Goal: Information Seeking & Learning: Learn about a topic

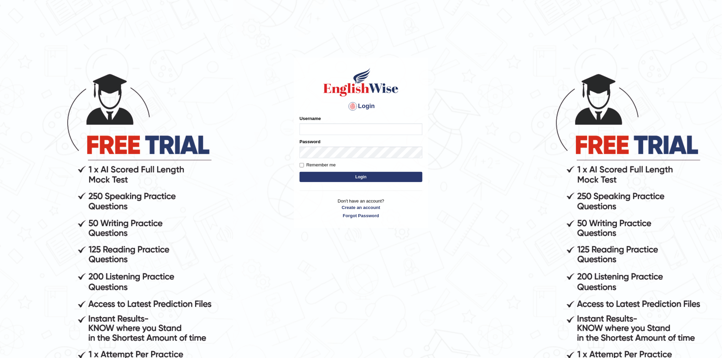
click at [359, 208] on link "Create an account" at bounding box center [361, 207] width 123 height 6
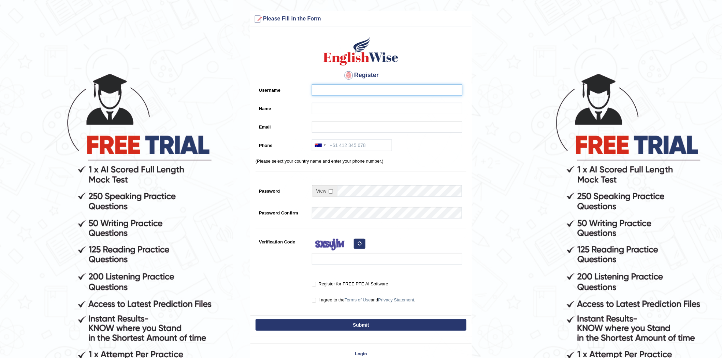
click at [345, 90] on input "Username" at bounding box center [387, 90] width 150 height 12
type input "sramoj"
click at [323, 105] on input "Name" at bounding box center [387, 109] width 150 height 12
type input "1"
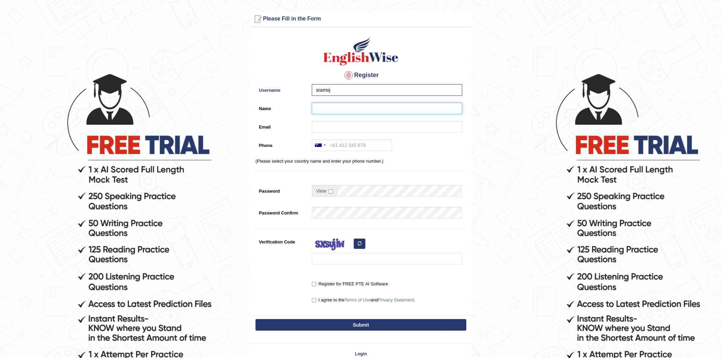
type input "1"
type input "jomar"
click at [328, 127] on input "Email" at bounding box center [387, 127] width 150 height 12
type input "a"
type input "sramoj123@gmail.com"
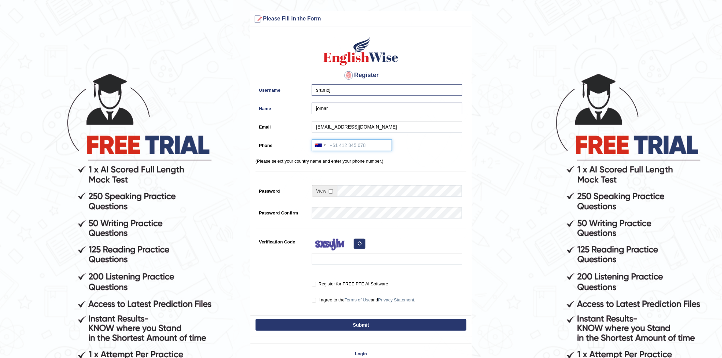
click at [347, 148] on input "Phone" at bounding box center [352, 146] width 80 height 12
type input "0493319750"
click at [330, 189] on input "checkbox" at bounding box center [331, 191] width 4 height 4
checkbox input "true"
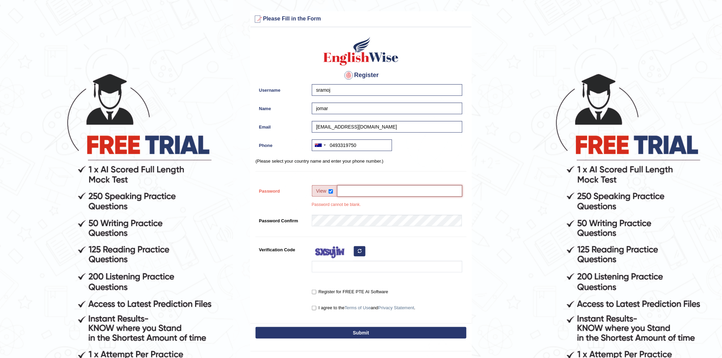
click at [354, 190] on input "Password" at bounding box center [399, 191] width 125 height 12
type input "jomar143"
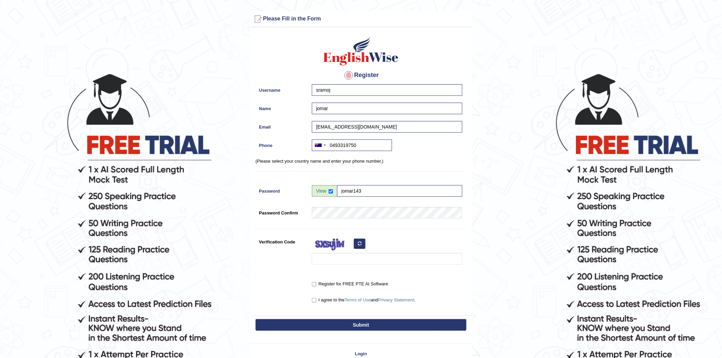
click at [254, 281] on div "Register Username sramoj Name jomar Email sramoj123@gmail.com Phone Australia +…" at bounding box center [360, 173] width 221 height 285
click at [327, 261] on input "Verification Code" at bounding box center [387, 259] width 150 height 12
type input "lqwuvi"
click at [314, 285] on input "Register for FREE PTE AI Software" at bounding box center [314, 284] width 4 height 4
checkbox input "true"
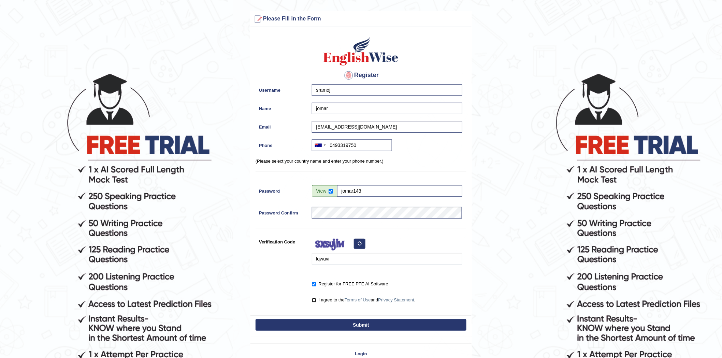
click at [315, 301] on input "I agree to the Terms of Use and Privacy Statement ." at bounding box center [314, 300] width 4 height 4
checkbox input "true"
click at [356, 323] on button "Submit" at bounding box center [361, 325] width 211 height 12
type input "+61493319750"
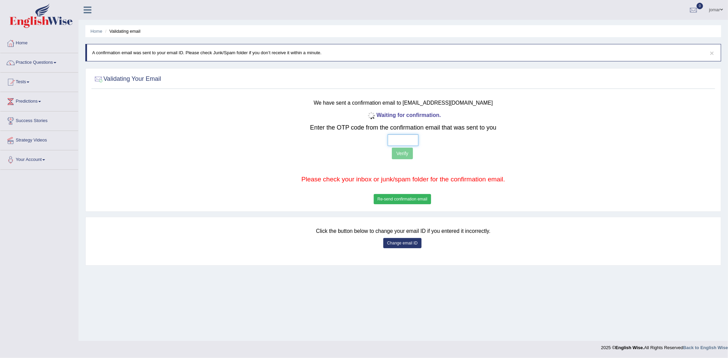
click at [401, 139] on input "text" at bounding box center [403, 140] width 31 height 12
type input "7 7 8 5"
click at [403, 151] on button "Verify" at bounding box center [402, 154] width 21 height 12
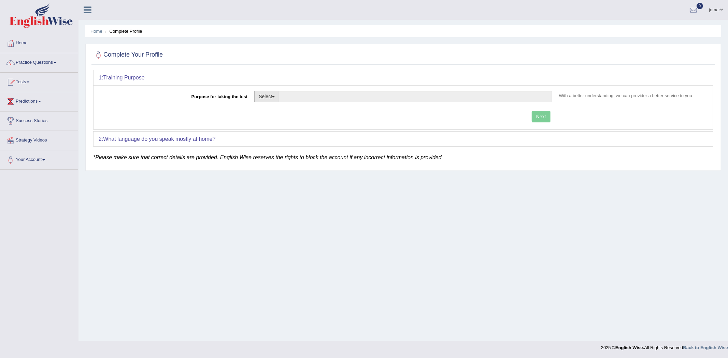
click at [274, 98] on button "Select" at bounding box center [266, 97] width 25 height 12
click at [291, 113] on link "Student Visa" at bounding box center [285, 111] width 61 height 9
type input "Student Visa"
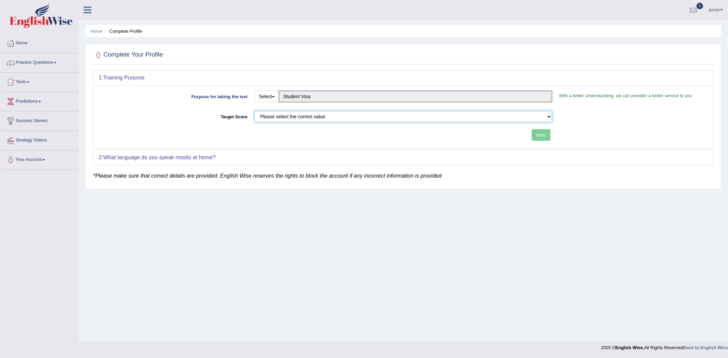
click at [306, 119] on select "Please select the correct value 50 (6 bands) 58 (6.5 bands) 65 (7 bands) 79 (8 …" at bounding box center [403, 117] width 298 height 12
select select "58"
click at [254, 111] on select "Please select the correct value 50 (6 bands) 58 (6.5 bands) 65 (7 bands) 79 (8 …" at bounding box center [403, 117] width 298 height 12
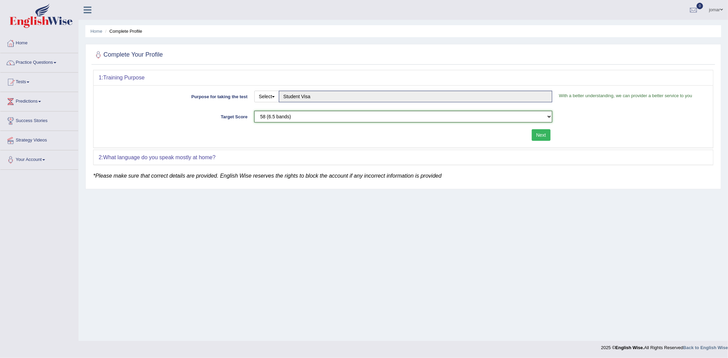
click at [309, 115] on select "Please select the correct value 50 (6 bands) 58 (6.5 bands) 65 (7 bands) 79 (8 …" at bounding box center [403, 117] width 298 height 12
click at [254, 111] on select "Please select the correct value 50 (6 bands) 58 (6.5 bands) 65 (7 bands) 79 (8 …" at bounding box center [403, 117] width 298 height 12
click at [545, 135] on button "Next" at bounding box center [541, 135] width 19 height 12
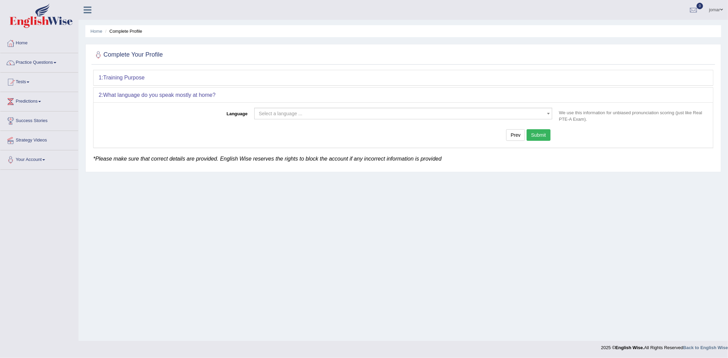
click at [290, 114] on span "Select a language ..." at bounding box center [281, 113] width 44 height 5
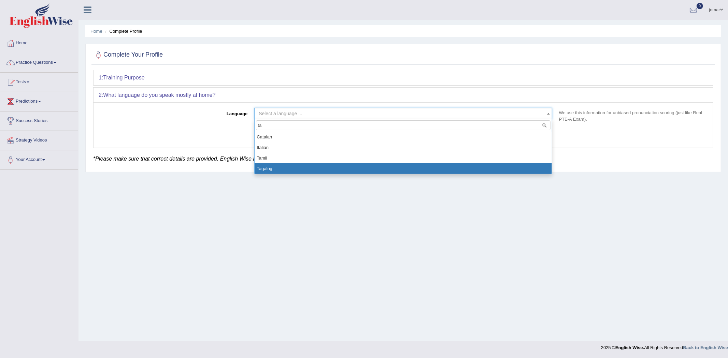
type input "ta"
select select "Tagalog"
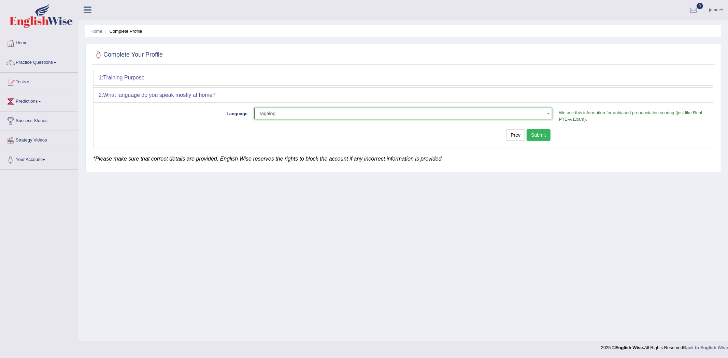
click at [539, 134] on button "Submit" at bounding box center [538, 135] width 24 height 12
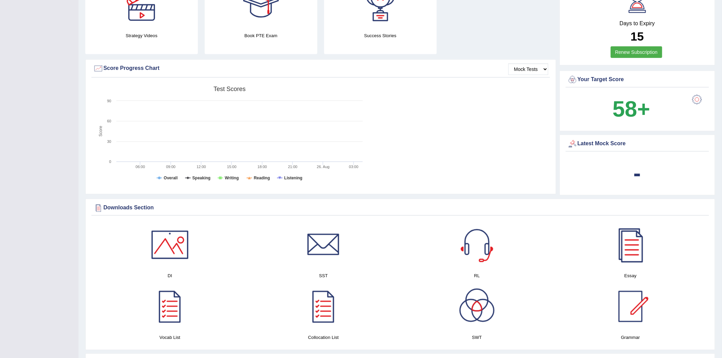
scroll to position [189, 0]
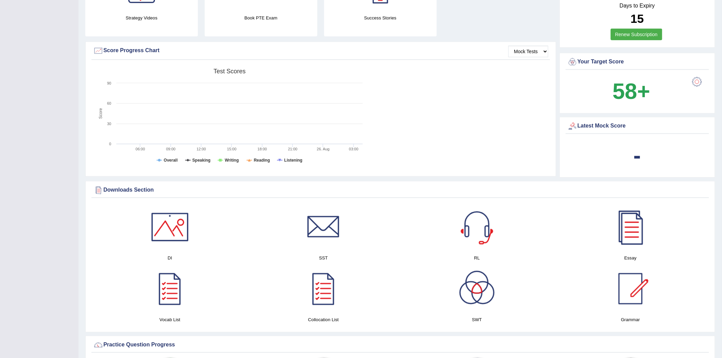
drag, startPoint x: 164, startPoint y: 189, endPoint x: 86, endPoint y: 184, distance: 77.6
click at [86, 184] on div "Downloads Section DI SST RL Essay Vocab List Collocation List SWT Grammar × Sor…" at bounding box center [400, 256] width 630 height 151
click at [82, 194] on div "× Your study profile was saved Please login from Desktop. If you think this is …" at bounding box center [399, 300] width 643 height 978
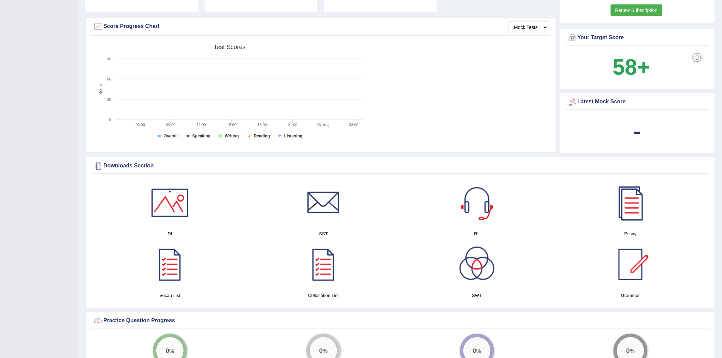
scroll to position [227, 0]
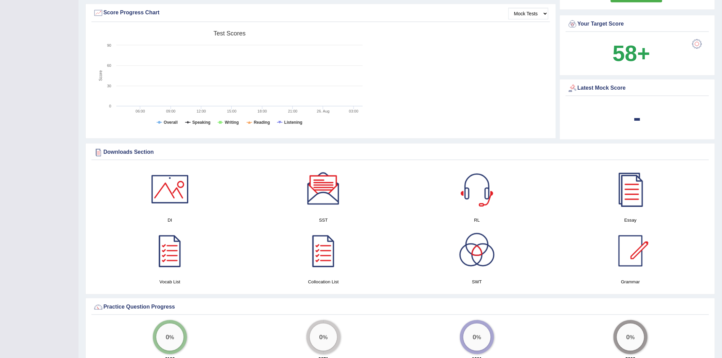
click at [79, 179] on div "× Your study profile was saved Please login from Desktop. If you think this is …" at bounding box center [399, 262] width 643 height 978
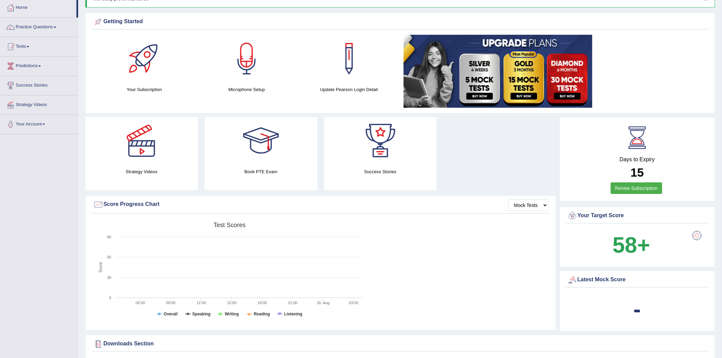
scroll to position [0, 0]
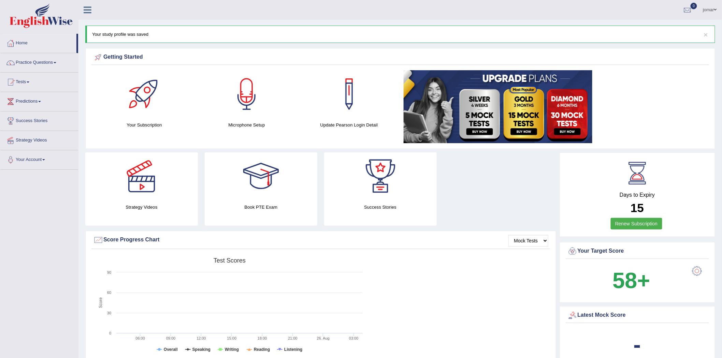
click at [50, 62] on link "Practice Questions" at bounding box center [39, 61] width 78 height 17
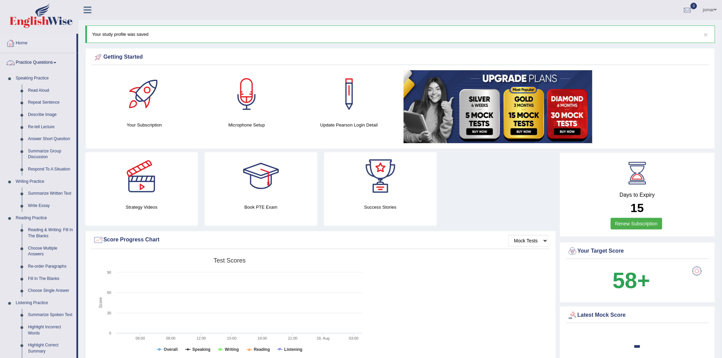
click at [48, 60] on link "Practice Questions" at bounding box center [38, 61] width 76 height 17
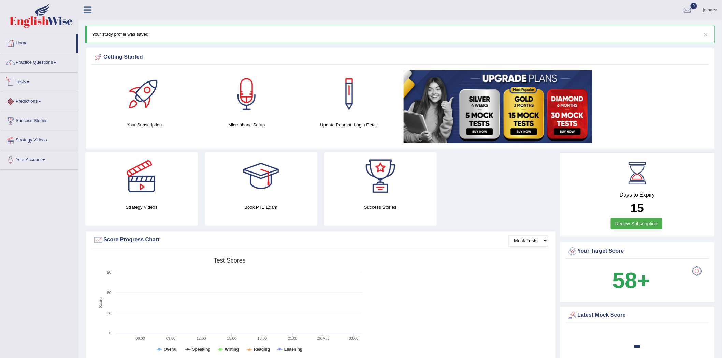
click at [25, 81] on link "Tests" at bounding box center [39, 81] width 78 height 17
click at [39, 110] on link "Take Mock Test" at bounding box center [45, 110] width 64 height 12
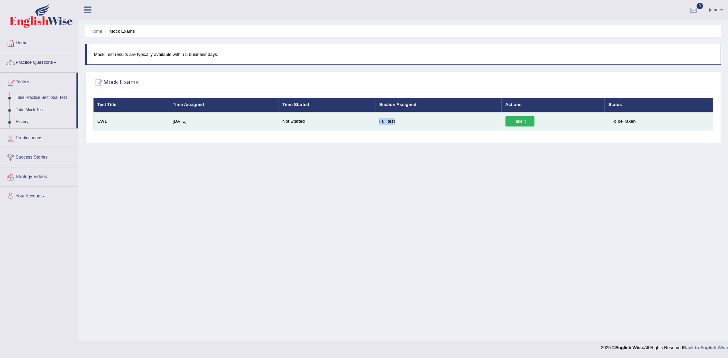
drag, startPoint x: 391, startPoint y: 121, endPoint x: 351, endPoint y: 121, distance: 39.6
click at [351, 121] on tr "EW1 Aug 26, 2025 Not Started Full test Take it To be Taken" at bounding box center [403, 121] width 620 height 18
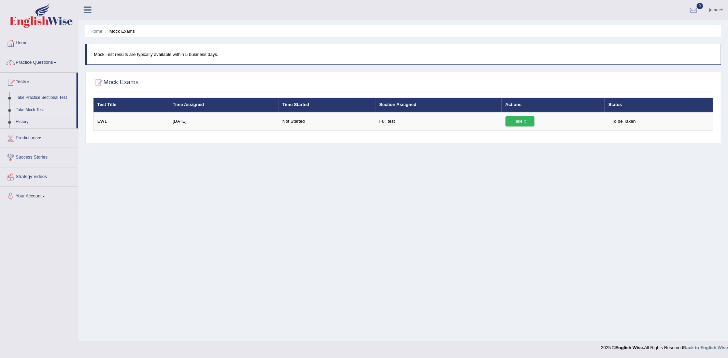
click at [374, 166] on div "Home Mock Exams Mock Test results are typically available within 5 business day…" at bounding box center [402, 170] width 649 height 341
click at [24, 39] on link "Home" at bounding box center [39, 42] width 78 height 17
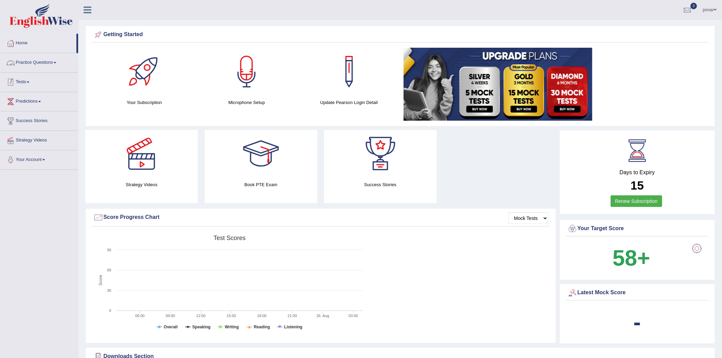
click at [26, 84] on link "Tests" at bounding box center [39, 81] width 78 height 17
click at [33, 107] on link "Take Mock Test" at bounding box center [45, 110] width 64 height 12
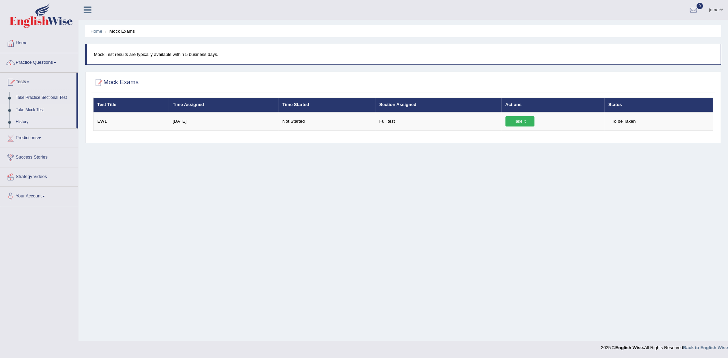
click at [21, 120] on link "History" at bounding box center [45, 122] width 64 height 12
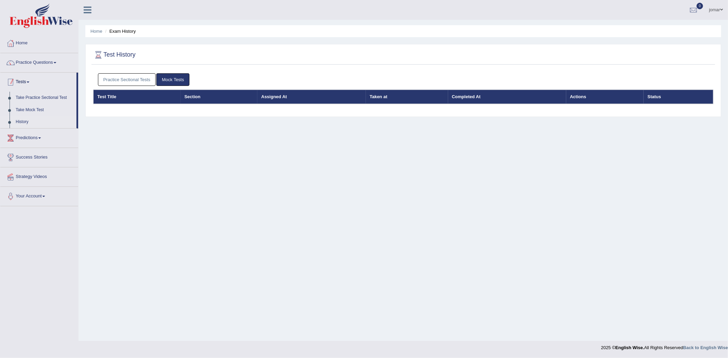
click at [32, 82] on link "Tests" at bounding box center [38, 81] width 76 height 17
click at [36, 60] on link "Practice Questions" at bounding box center [39, 61] width 78 height 17
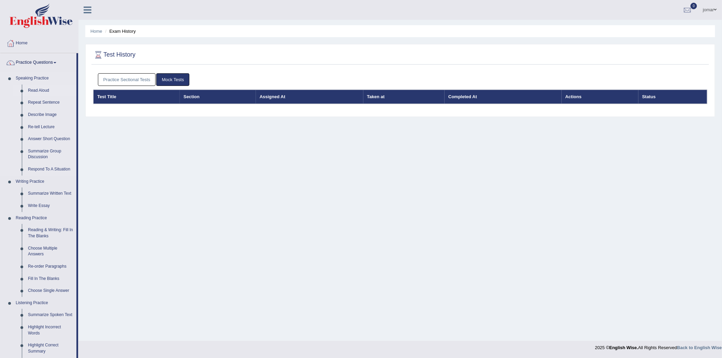
click at [38, 88] on link "Read Aloud" at bounding box center [51, 91] width 52 height 12
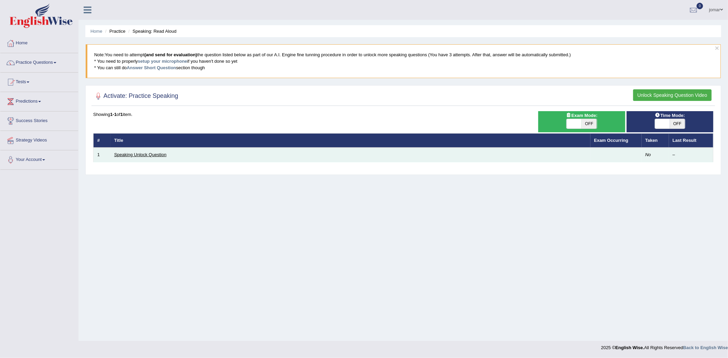
click at [146, 155] on link "Speaking Unlock Question" at bounding box center [140, 154] width 52 height 5
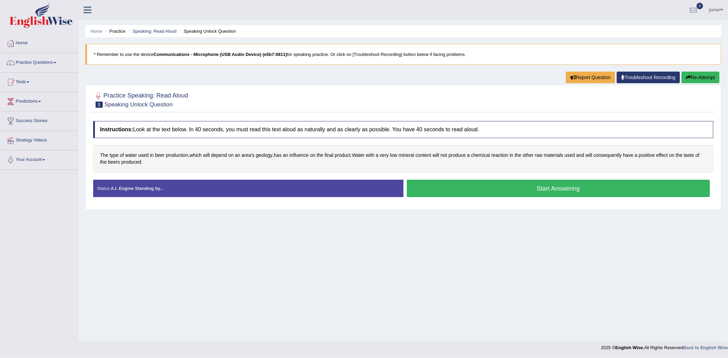
click at [563, 189] on button "Start Answering" at bounding box center [558, 188] width 303 height 17
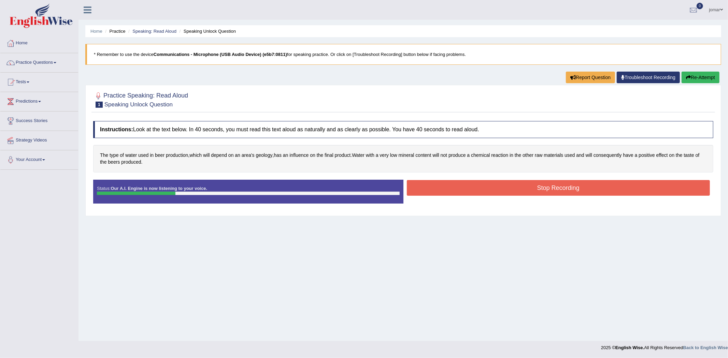
click at [421, 190] on button "Stop Recording" at bounding box center [558, 188] width 303 height 16
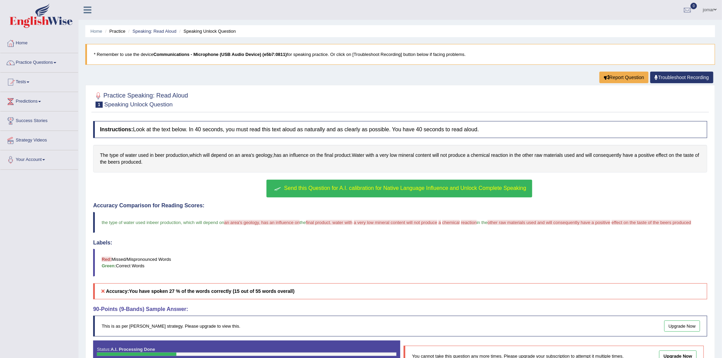
click at [531, 237] on div "Accuracy Comparison for Reading Scores: the type of water used in the beer prod…" at bounding box center [400, 251] width 614 height 97
click at [481, 185] on button "Send this Question for A.I. calibration for Native Language Influence and Unloc…" at bounding box center [398, 189] width 265 height 18
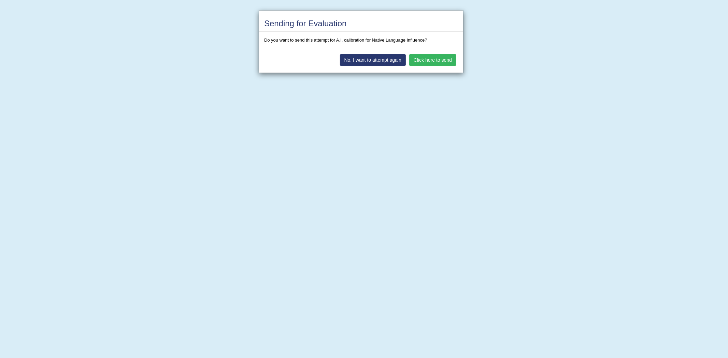
click at [426, 62] on button "Click here to send" at bounding box center [432, 60] width 47 height 12
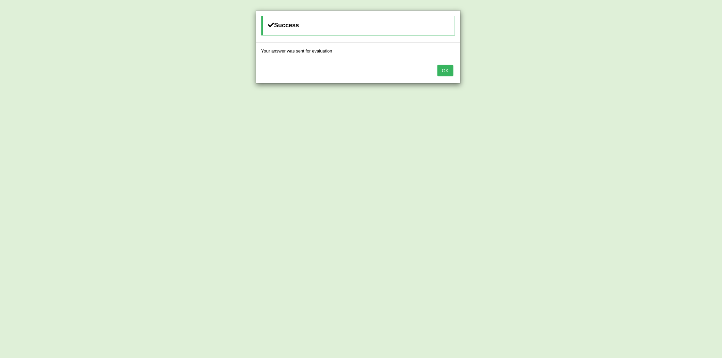
click at [449, 70] on button "OK" at bounding box center [445, 71] width 16 height 12
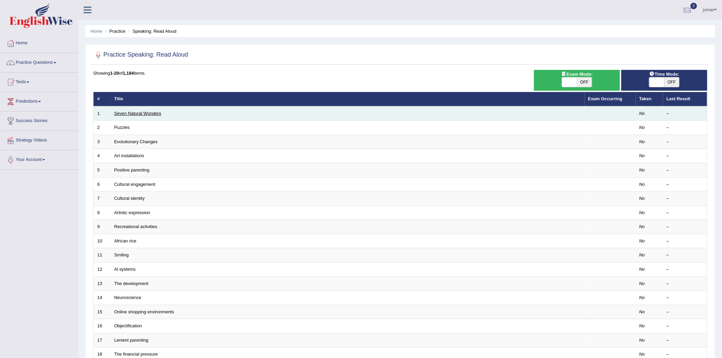
click at [140, 113] on link "Seven Natural Wonders" at bounding box center [137, 113] width 47 height 5
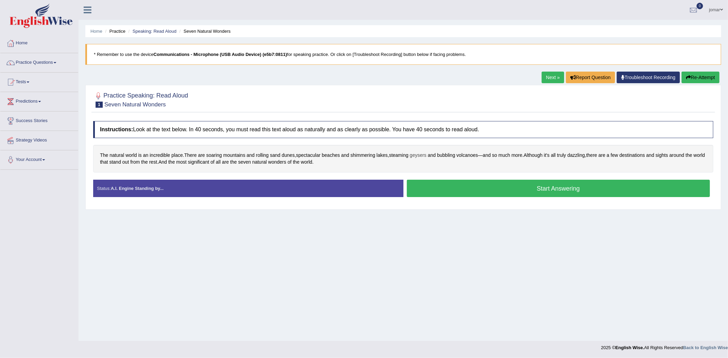
click at [419, 154] on span "geysers" at bounding box center [418, 155] width 17 height 7
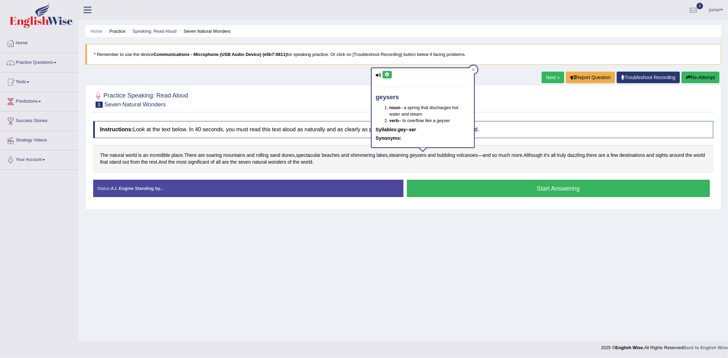
click at [385, 75] on icon at bounding box center [387, 75] width 5 height 4
click at [385, 74] on icon at bounding box center [387, 75] width 5 height 4
click at [385, 72] on button at bounding box center [386, 75] width 9 height 8
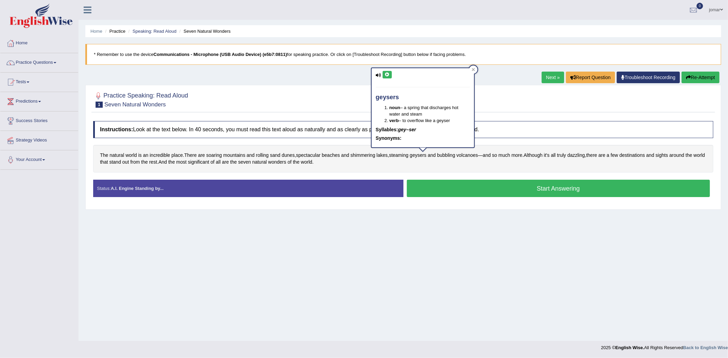
click at [385, 72] on button at bounding box center [386, 75] width 9 height 8
click at [378, 166] on div "The natural world is an incredible place . There are soaring mountains and roll…" at bounding box center [403, 159] width 620 height 28
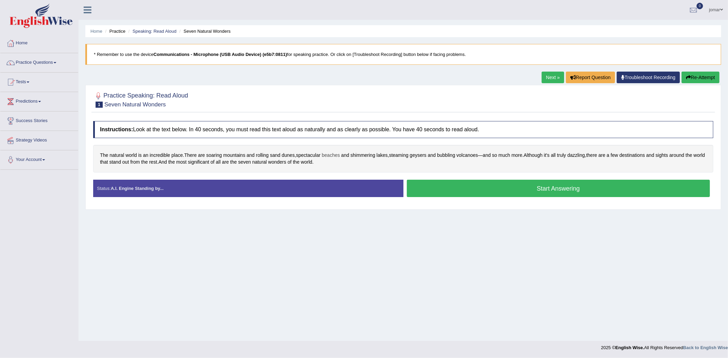
click at [333, 156] on span "beaches" at bounding box center [331, 155] width 18 height 7
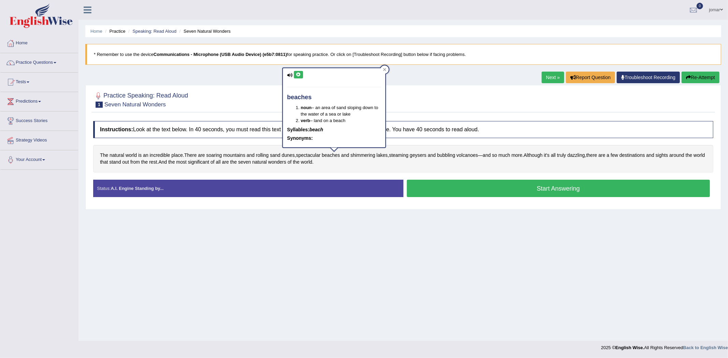
click at [298, 73] on icon at bounding box center [298, 75] width 5 height 4
click at [418, 111] on div "Practice Speaking: Read Aloud 1 Seven Natural Wonders" at bounding box center [402, 101] width 623 height 24
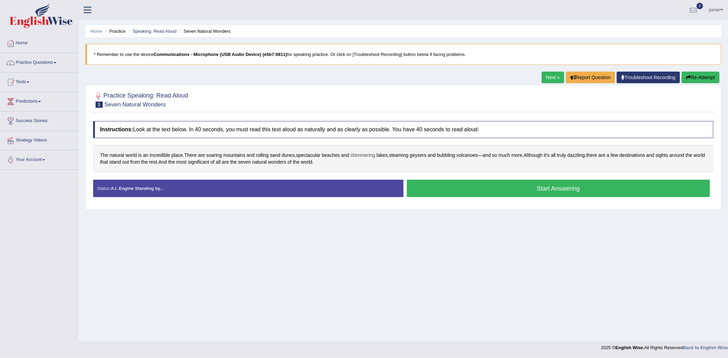
click at [371, 152] on span "shimmering" at bounding box center [362, 155] width 25 height 7
click at [355, 99] on icon at bounding box center [357, 101] width 5 height 4
click at [350, 166] on div "The natural world is an incredible place . There are soaring mountains and roll…" at bounding box center [403, 159] width 620 height 28
click at [217, 153] on span "soaring" at bounding box center [214, 155] width 16 height 7
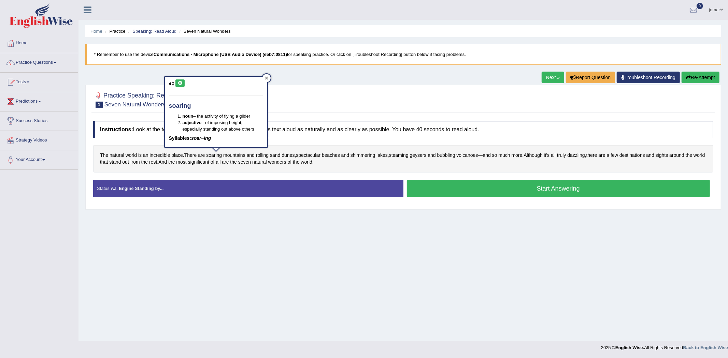
click at [267, 78] on icon at bounding box center [266, 77] width 3 height 3
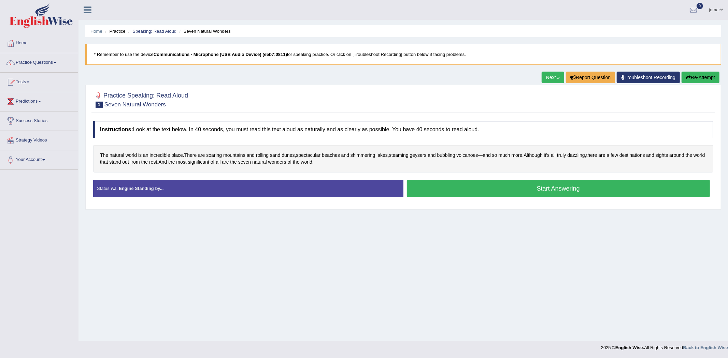
click at [511, 185] on button "Start Answering" at bounding box center [558, 188] width 303 height 17
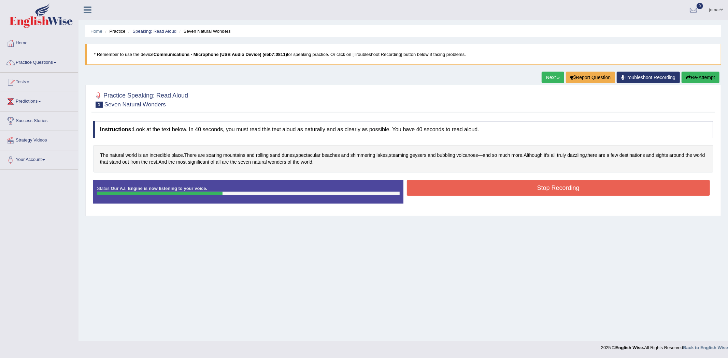
click at [492, 189] on button "Stop Recording" at bounding box center [558, 188] width 303 height 16
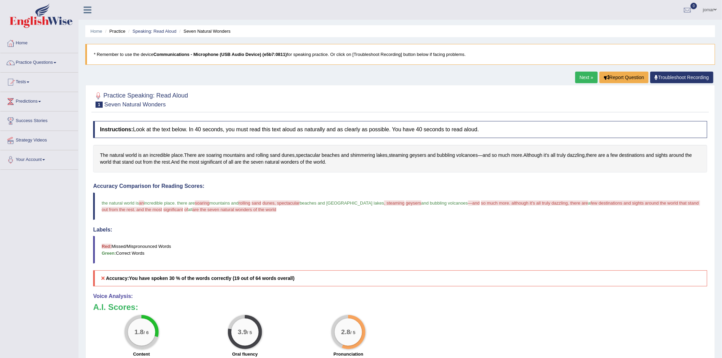
click at [584, 72] on link "Next »" at bounding box center [586, 78] width 23 height 12
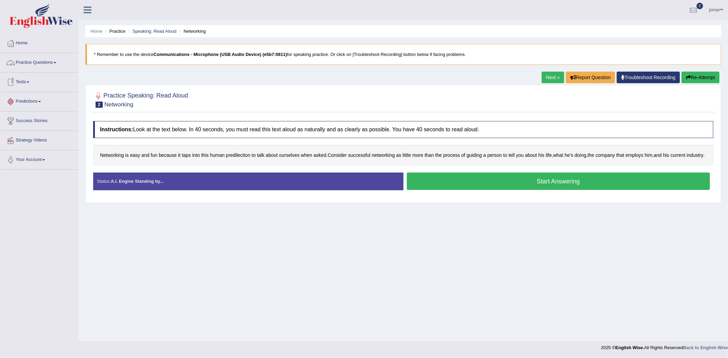
click at [57, 60] on link "Practice Questions" at bounding box center [39, 61] width 78 height 17
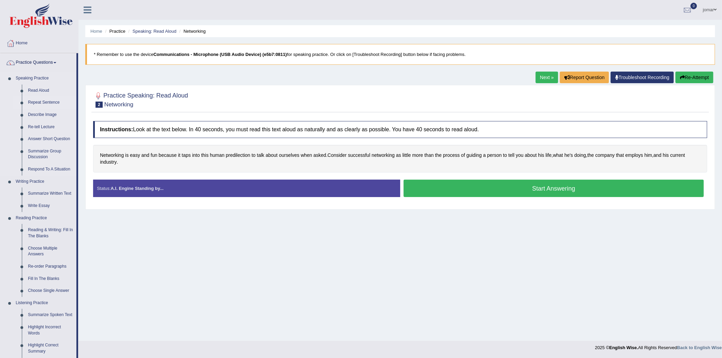
click at [48, 101] on link "Repeat Sentence" at bounding box center [51, 103] width 52 height 12
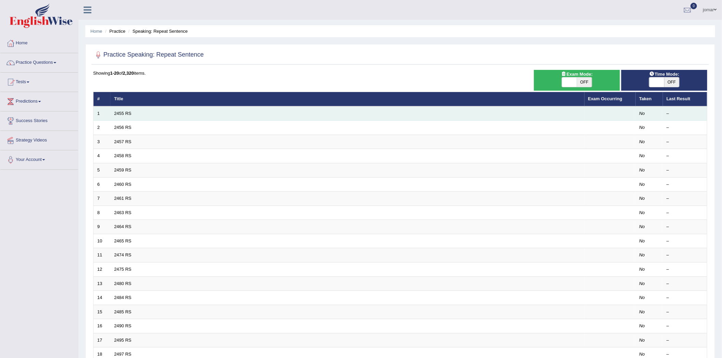
click at [137, 113] on td "2455 RS" at bounding box center [348, 113] width 474 height 14
click at [120, 111] on link "2455 RS" at bounding box center [122, 113] width 17 height 5
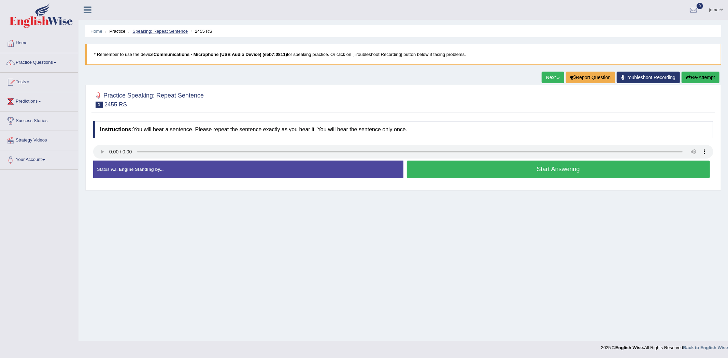
click at [152, 30] on link "Speaking: Repeat Sentence" at bounding box center [159, 31] width 55 height 5
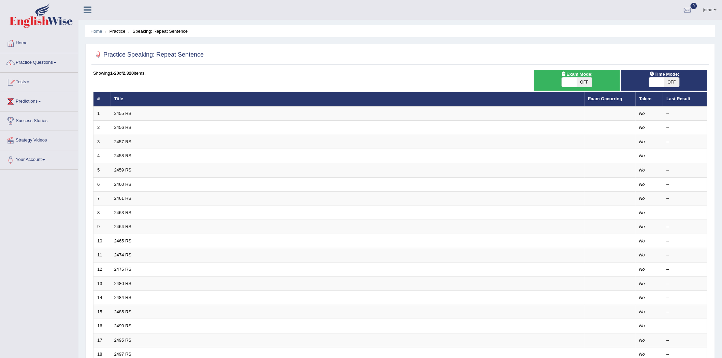
click at [676, 81] on span "OFF" at bounding box center [671, 82] width 15 height 10
checkbox input "true"
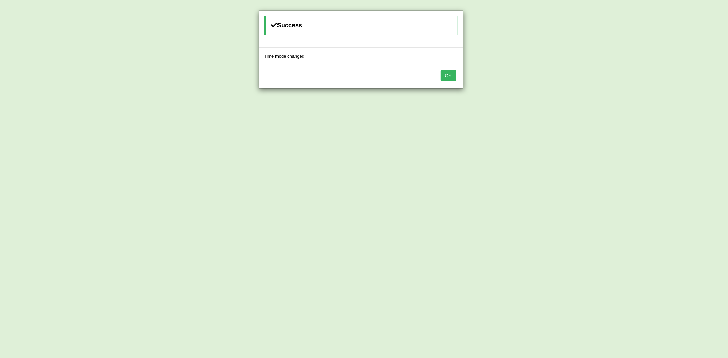
click at [445, 74] on button "OK" at bounding box center [448, 76] width 16 height 12
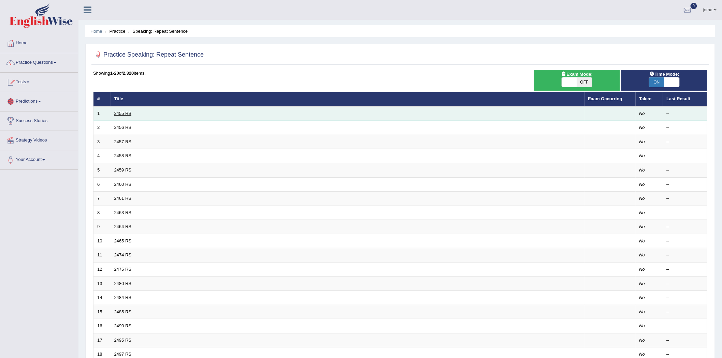
click at [128, 114] on link "2455 RS" at bounding box center [122, 113] width 17 height 5
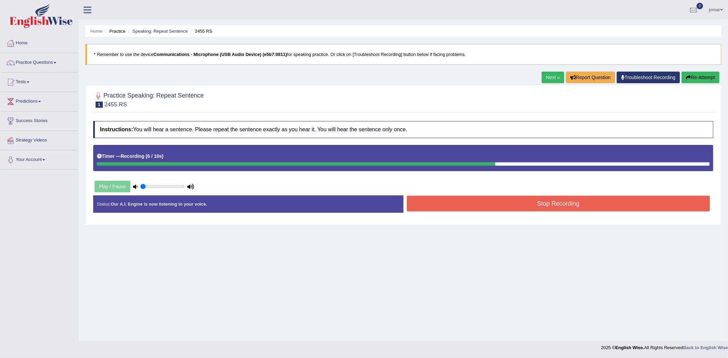
click at [521, 210] on button "Stop Recording" at bounding box center [558, 204] width 303 height 16
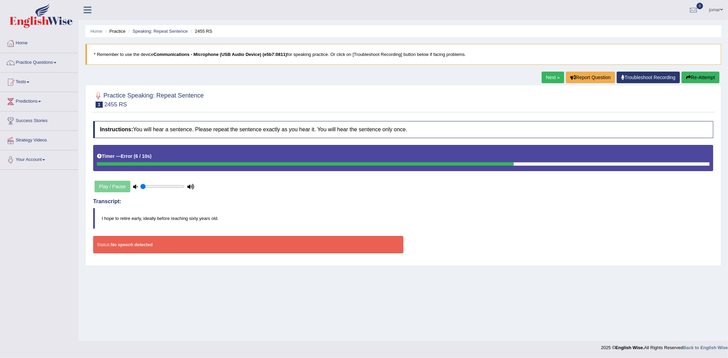
click at [57, 60] on link "Practice Questions" at bounding box center [39, 61] width 78 height 17
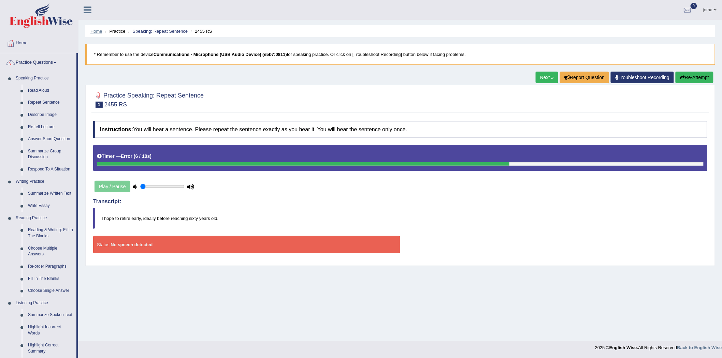
click at [95, 29] on link "Home" at bounding box center [96, 31] width 12 height 5
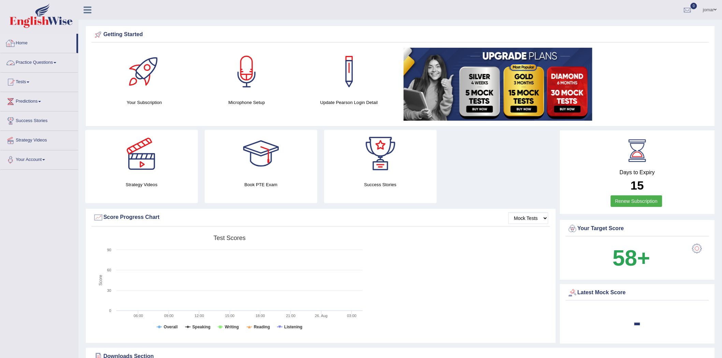
click at [56, 64] on link "Practice Questions" at bounding box center [39, 61] width 78 height 17
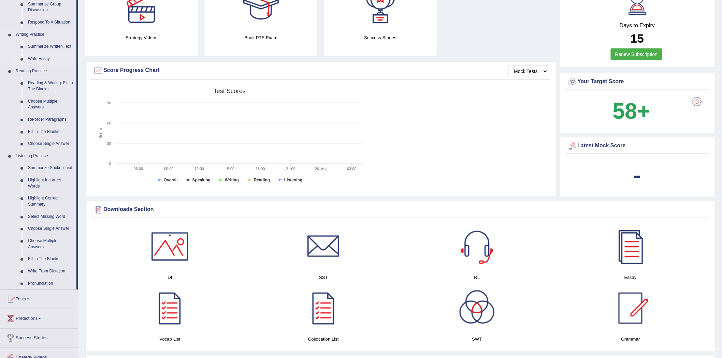
scroll to position [151, 0]
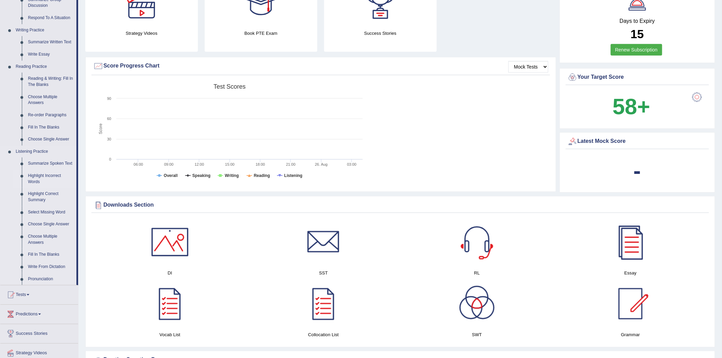
click at [36, 179] on link "Highlight Incorrect Words" at bounding box center [51, 179] width 52 height 18
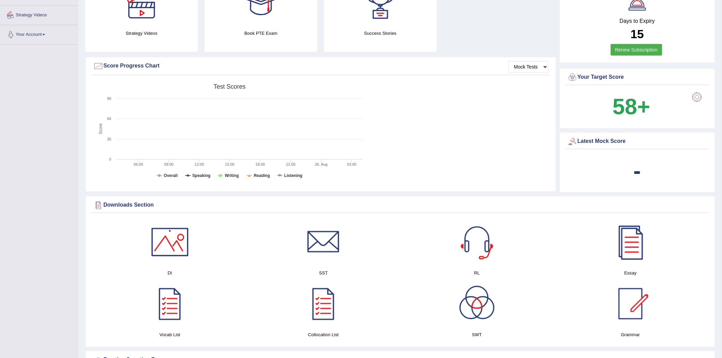
scroll to position [189, 0]
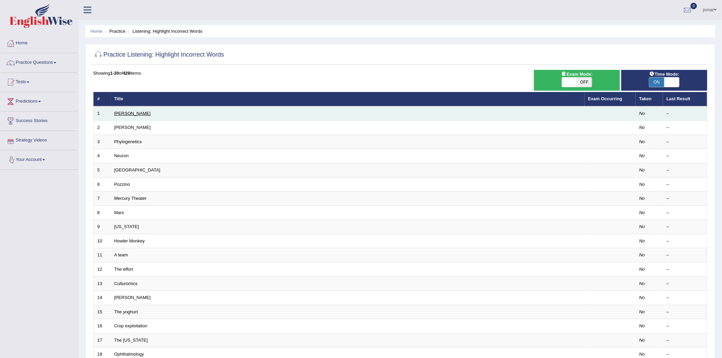
click at [120, 114] on link "[PERSON_NAME]" at bounding box center [132, 113] width 37 height 5
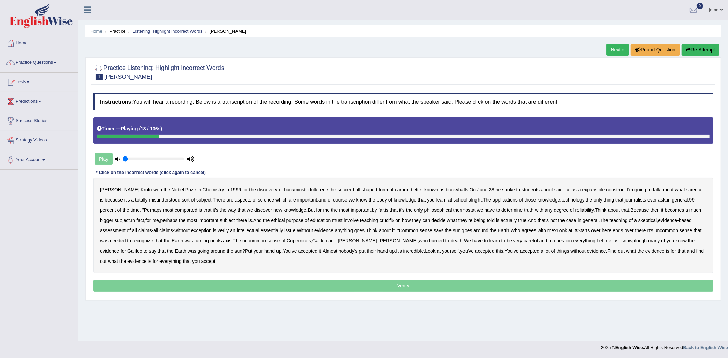
click at [582, 190] on b "expansible" at bounding box center [593, 189] width 23 height 5
click at [193, 212] on b "comported" at bounding box center [186, 209] width 23 height 5
click at [468, 210] on b "thermostat" at bounding box center [464, 209] width 23 height 5
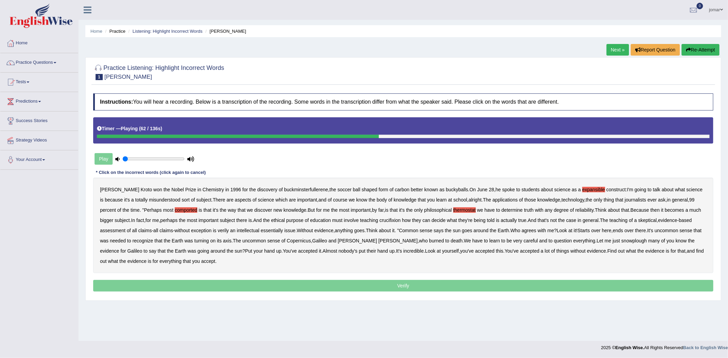
click at [401, 221] on b "crucifixion" at bounding box center [389, 220] width 21 height 5
click at [188, 233] on div "[PERSON_NAME] won the Nobel Prize in Chemistry in [DATE] for the discovery of b…" at bounding box center [403, 226] width 620 height 96
click at [173, 231] on b "claims" at bounding box center [166, 230] width 14 height 5
click at [190, 229] on b "without" at bounding box center [182, 230] width 15 height 5
click at [190, 230] on b "without" at bounding box center [182, 230] width 15 height 5
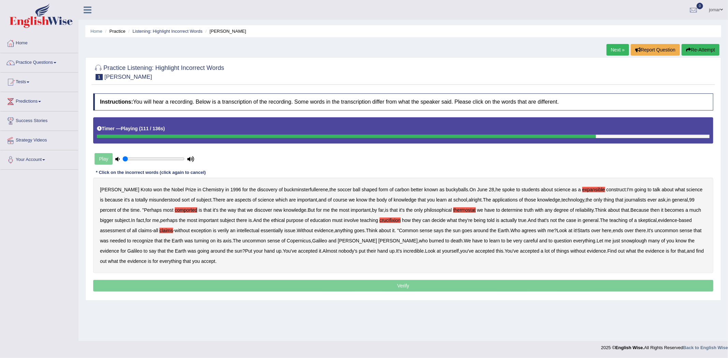
click at [621, 240] on b "snowplough" at bounding box center [634, 240] width 26 height 5
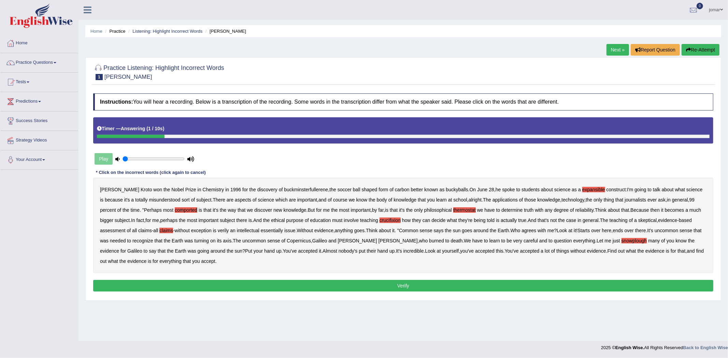
click at [173, 229] on b "claims" at bounding box center [166, 230] width 14 height 5
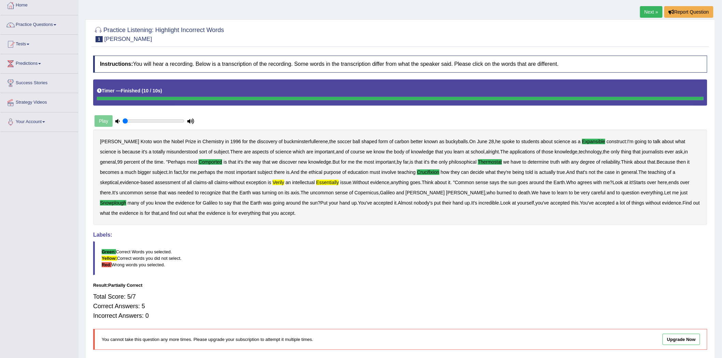
scroll to position [65, 0]
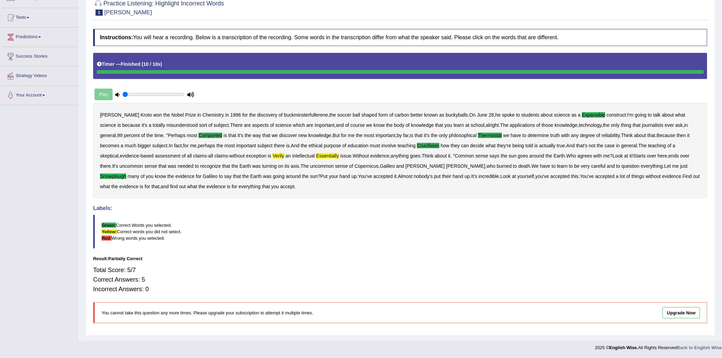
click at [273, 155] on b "verily" at bounding box center [279, 155] width 12 height 5
click at [316, 154] on b "essentially" at bounding box center [327, 155] width 23 height 5
click at [262, 252] on div "Instructions: You will hear a recording. Below is a transcription of the record…" at bounding box center [400, 179] width 618 height 307
click at [258, 150] on div "[PERSON_NAME] won the Nobel Prize in Chemistry in [DATE] for the discovery of b…" at bounding box center [400, 151] width 614 height 96
click at [273, 155] on b "verily" at bounding box center [279, 155] width 12 height 5
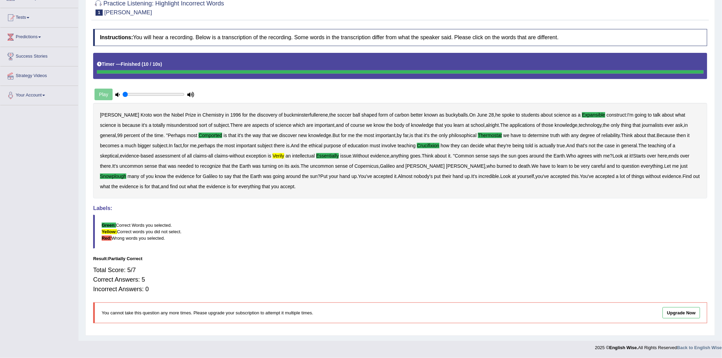
click at [307, 151] on div "[PERSON_NAME] won the Nobel Prize in Chemistry in [DATE] for the discovery of b…" at bounding box center [400, 151] width 614 height 96
click at [316, 156] on b "essentially" at bounding box center [327, 155] width 23 height 5
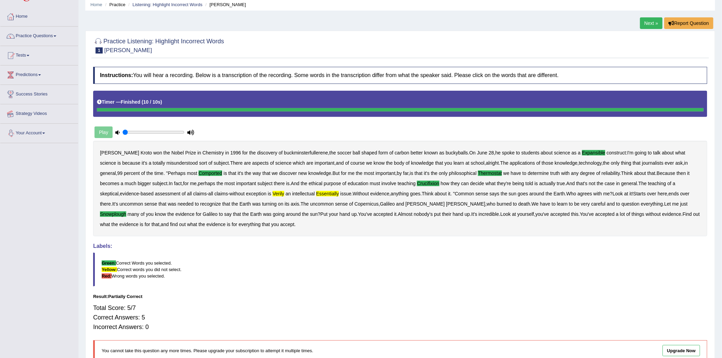
scroll to position [0, 0]
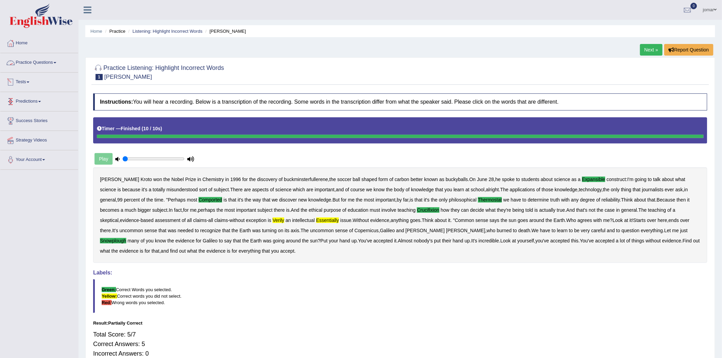
click at [59, 62] on link "Practice Questions" at bounding box center [39, 61] width 78 height 17
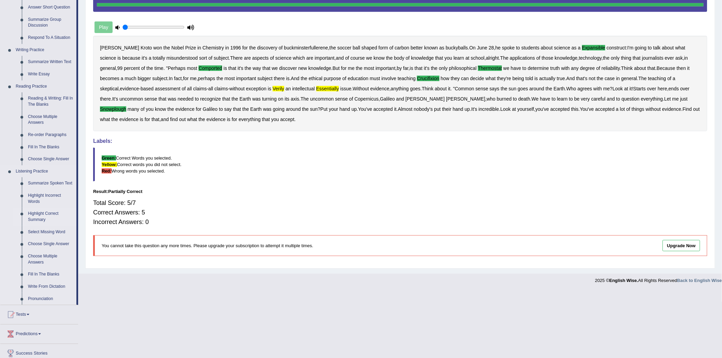
scroll to position [101, 0]
